Goal: Navigation & Orientation: Find specific page/section

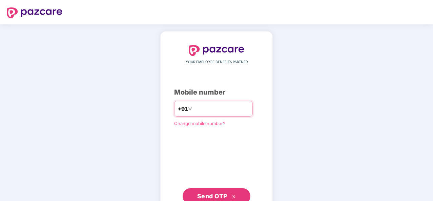
type input "**********"
click at [237, 194] on button "Send OTP" at bounding box center [216, 196] width 68 height 16
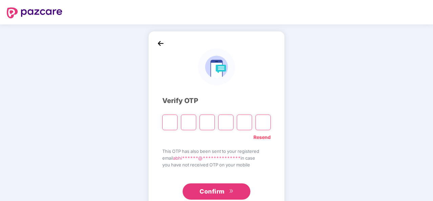
type input "*"
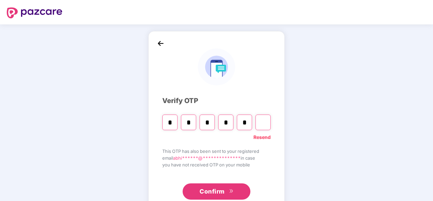
type input "*"
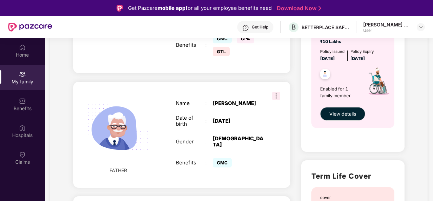
scroll to position [207, 0]
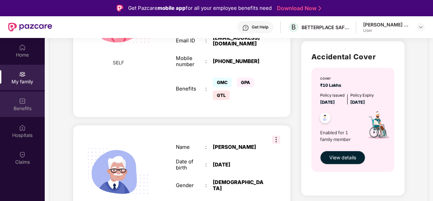
click at [17, 105] on div "Benefits" at bounding box center [22, 108] width 45 height 7
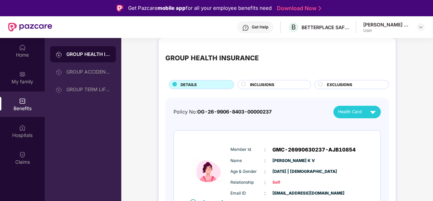
scroll to position [0, 0]
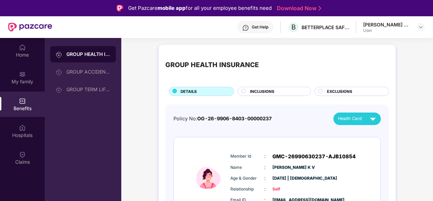
click at [244, 91] on circle at bounding box center [243, 91] width 4 height 4
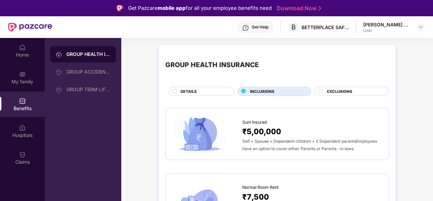
click at [324, 92] on div "EXCLUSIONS" at bounding box center [354, 91] width 62 height 7
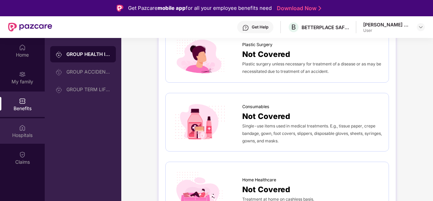
click at [15, 138] on div "Hospitals" at bounding box center [22, 135] width 45 height 7
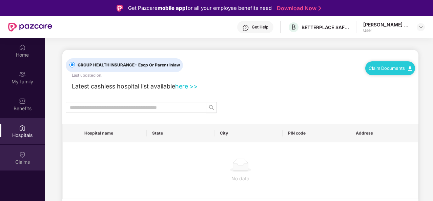
click at [21, 162] on div "Claims" at bounding box center [22, 161] width 45 height 7
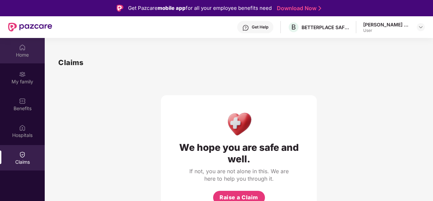
click at [0, 53] on div "Home" at bounding box center [22, 54] width 45 height 7
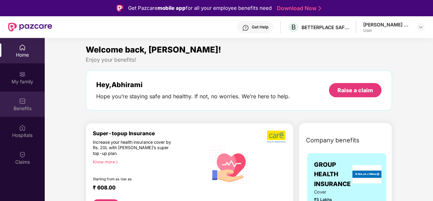
click at [15, 105] on div "Benefits" at bounding box center [22, 108] width 45 height 7
